Goal: Information Seeking & Learning: Learn about a topic

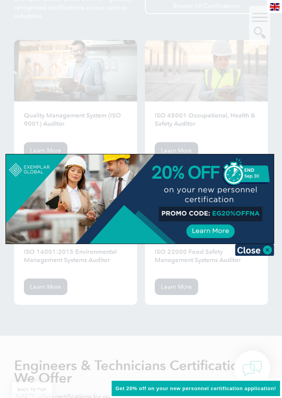
scroll to position [1150, 0]
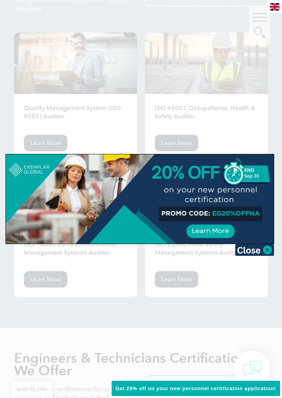
click at [271, 250] on img at bounding box center [254, 250] width 39 height 12
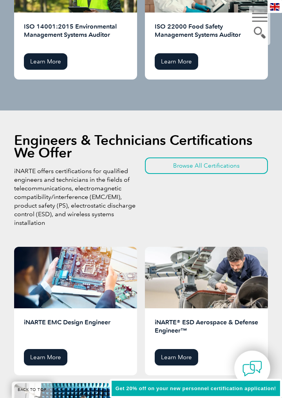
scroll to position [1369, 0]
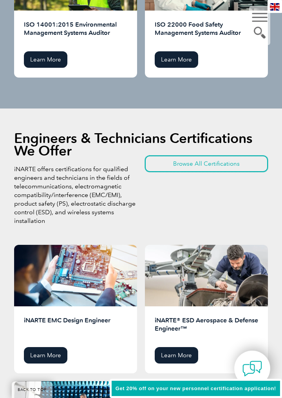
click at [228, 164] on link "Browse All Certifications" at bounding box center [206, 163] width 123 height 16
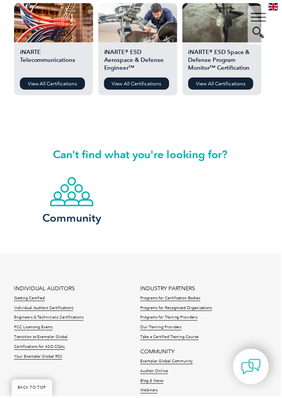
scroll to position [504, 0]
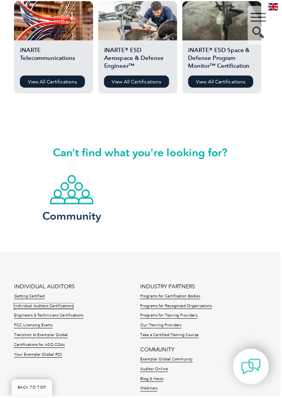
click at [60, 307] on link "Individual Auditors Certifications" at bounding box center [44, 307] width 60 height 5
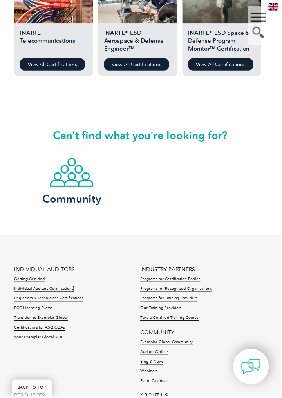
scroll to position [541, 0]
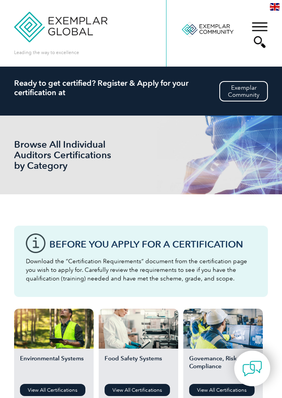
click at [258, 29] on div "▼" at bounding box center [259, 34] width 21 height 39
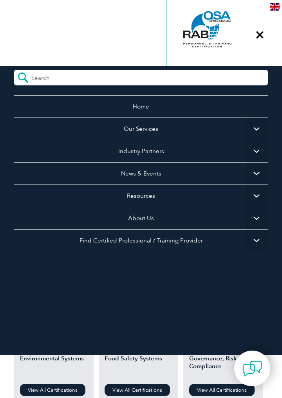
click at [252, 128] on span "▼" at bounding box center [257, 128] width 22 height 22
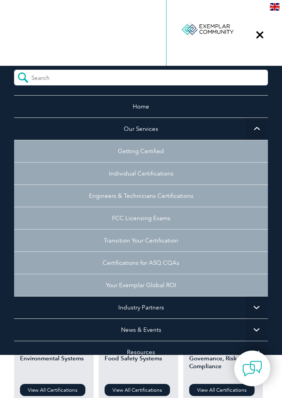
click at [251, 126] on span "▼" at bounding box center [257, 128] width 22 height 22
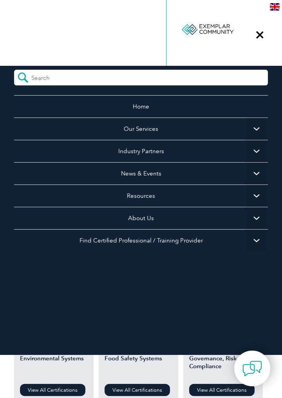
click at [253, 151] on span "▼" at bounding box center [257, 151] width 22 height 22
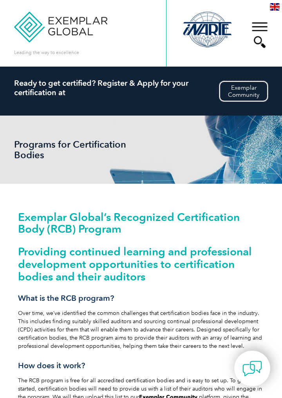
click at [249, 91] on link "Exemplar Community" at bounding box center [243, 91] width 49 height 20
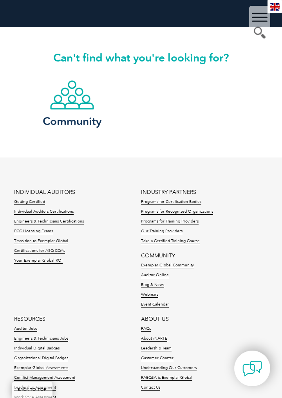
scroll to position [1461, 0]
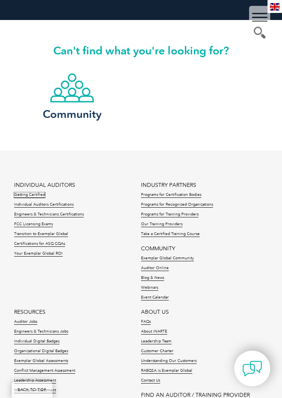
click at [34, 196] on link "Getting Certified" at bounding box center [29, 194] width 31 height 5
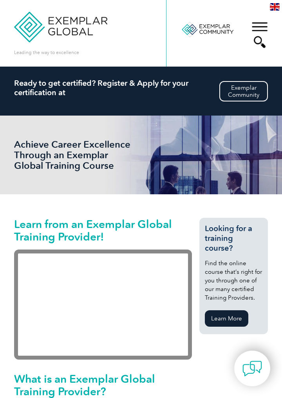
click at [109, 89] on h2 "Ready to get certified? Register & Apply for your certification at" at bounding box center [141, 87] width 254 height 19
click at [248, 95] on link "Exemplar Community" at bounding box center [243, 91] width 49 height 20
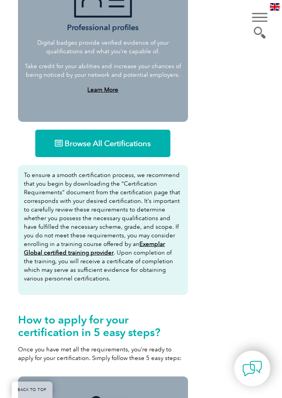
scroll to position [786, 0]
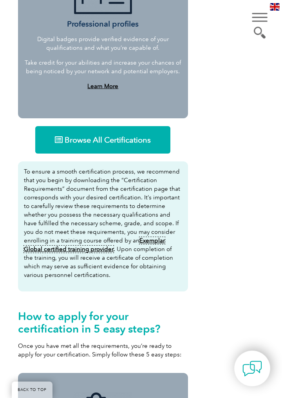
click at [161, 241] on u "Exemplar Global certified training provider" at bounding box center [94, 245] width 141 height 16
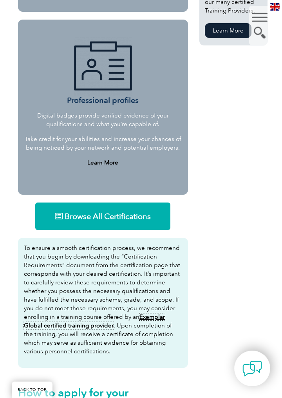
scroll to position [705, 0]
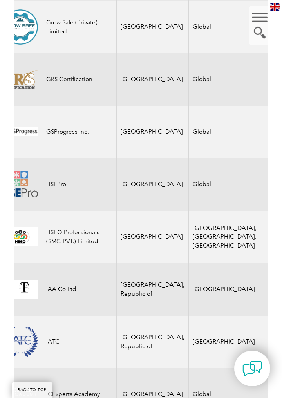
scroll to position [0, 16]
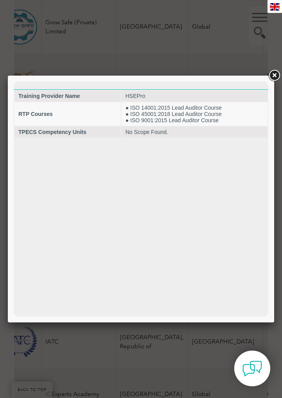
scroll to position [0, 0]
click at [273, 71] on link at bounding box center [274, 76] width 14 height 14
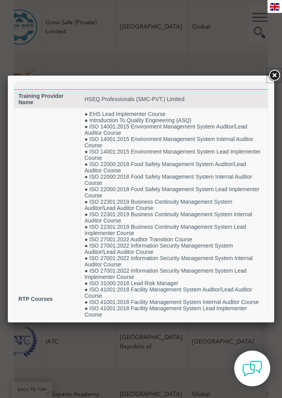
click at [278, 80] on link at bounding box center [274, 76] width 14 height 14
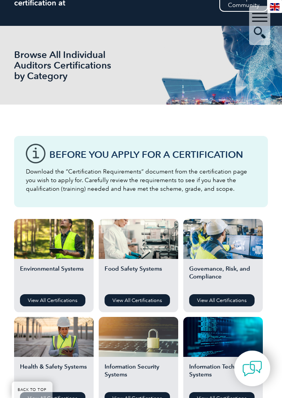
scroll to position [93, 0]
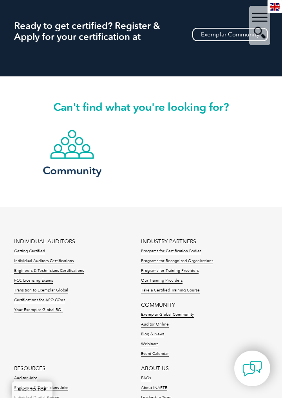
scroll to position [836, 0]
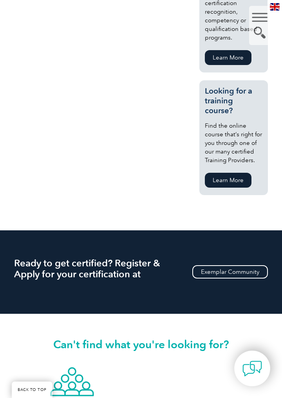
scroll to position [599, 0]
